Goal: Task Accomplishment & Management: Manage account settings

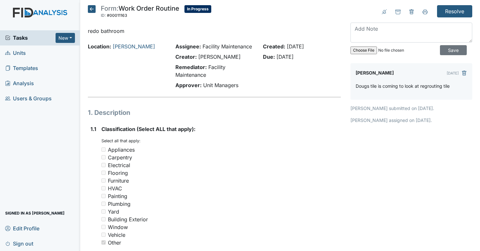
click at [34, 35] on span "Tasks" at bounding box center [30, 38] width 50 height 8
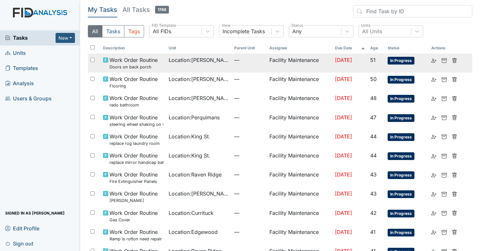
click at [253, 62] on span "—" at bounding box center [249, 60] width 30 height 8
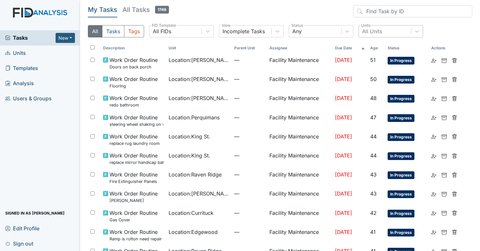
click at [386, 32] on div "All Units" at bounding box center [385, 32] width 52 height 12
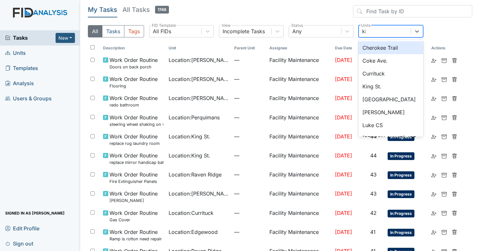
type input "king"
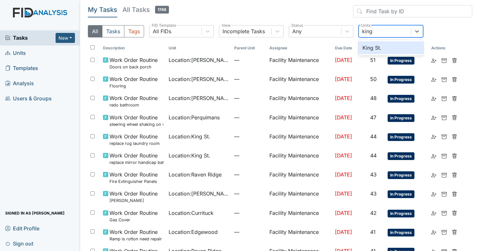
click at [384, 52] on div "King St." at bounding box center [390, 47] width 65 height 13
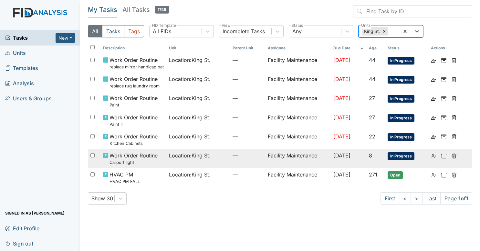
click at [269, 161] on td "Facility Maintenance" at bounding box center [298, 158] width 66 height 19
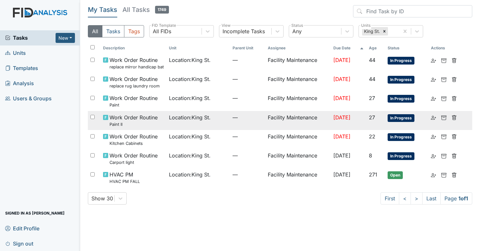
click at [216, 124] on td "Location : King St." at bounding box center [198, 120] width 64 height 19
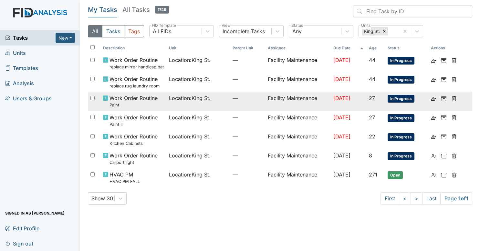
click at [159, 104] on div "Work Order Routine Paint" at bounding box center [133, 101] width 61 height 14
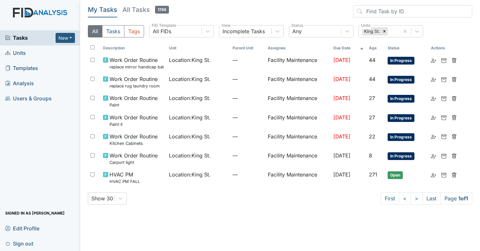
click at [39, 41] on span "Tasks" at bounding box center [30, 38] width 50 height 8
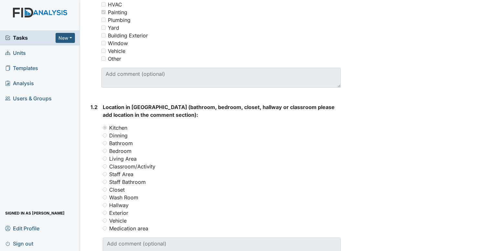
scroll to position [353, 0]
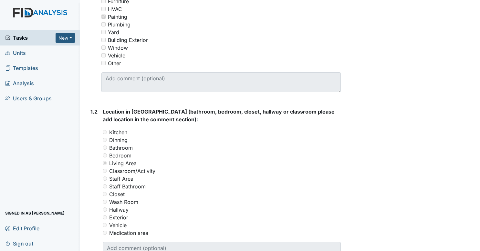
scroll to position [326, 0]
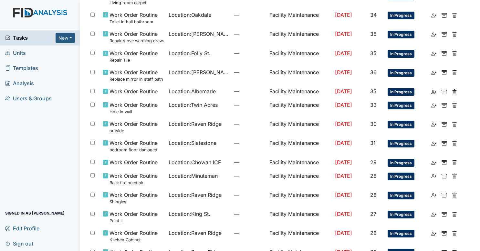
scroll to position [386, 0]
